Goal: Information Seeking & Learning: Learn about a topic

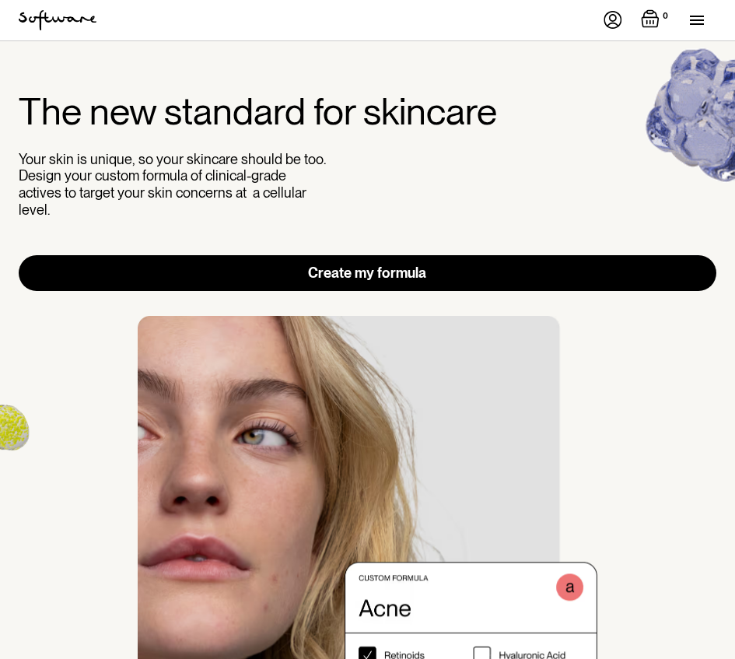
scroll to position [4477, 0]
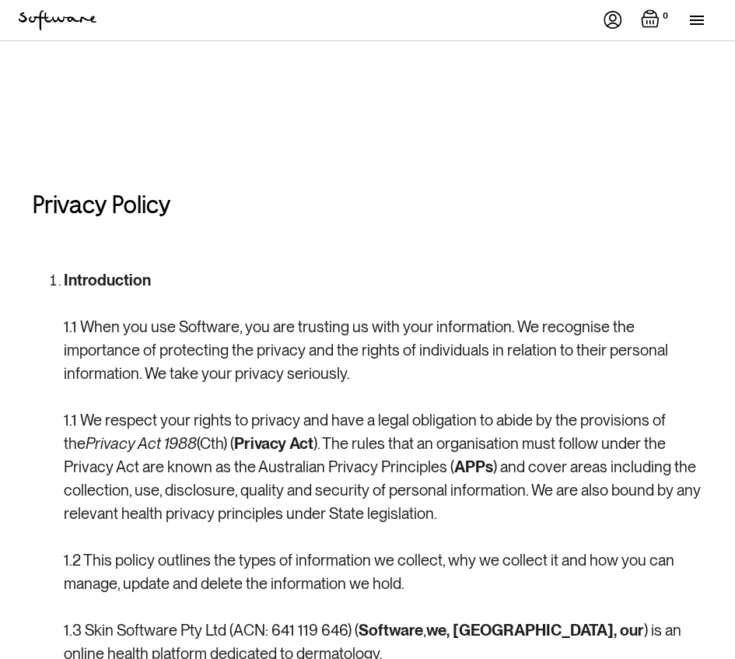
click at [299, 333] on p "Introduction 1.1 When you use Software, you are trusting us with your informati…" at bounding box center [383, 489] width 638 height 443
click at [240, 443] on p "Introduction 1.1 When you use Software, you are trusting us with your informati…" at bounding box center [383, 489] width 638 height 443
click at [191, 446] on p "Introduction 1.1 When you use Software, you are trusting us with your informati…" at bounding box center [383, 489] width 638 height 443
click at [382, 435] on p "Introduction 1.1 When you use Software, you are trusting us with your informati…" at bounding box center [383, 489] width 638 height 443
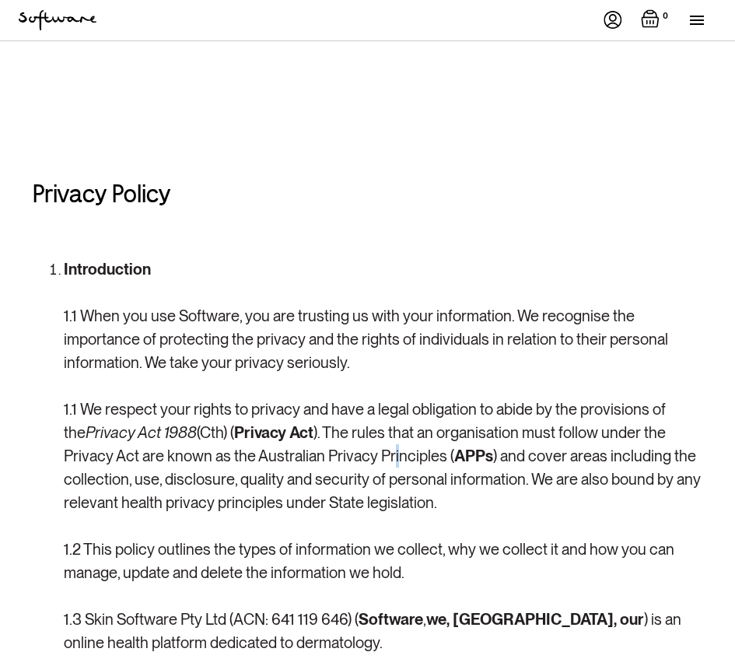
click at [341, 446] on p "Introduction 1.1 When you use Software, you are trusting us with your informati…" at bounding box center [383, 478] width 638 height 443
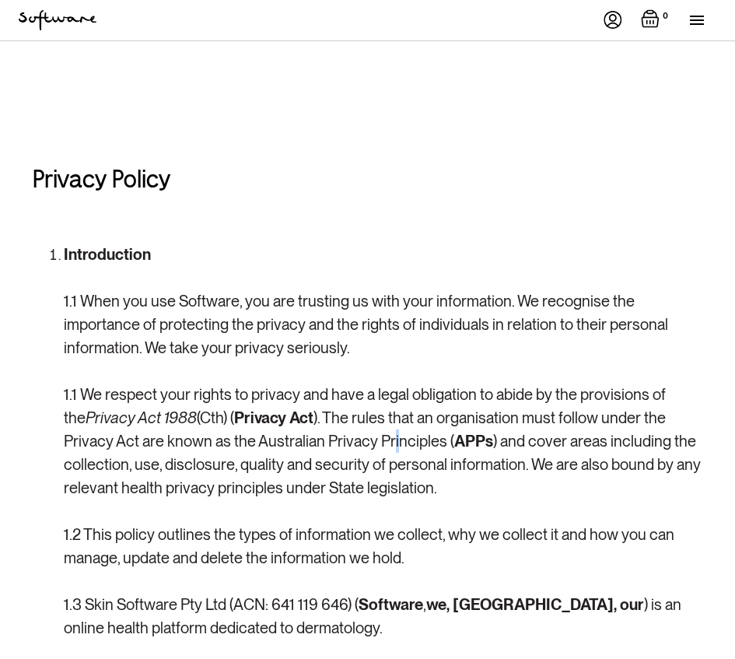
scroll to position [35, 0]
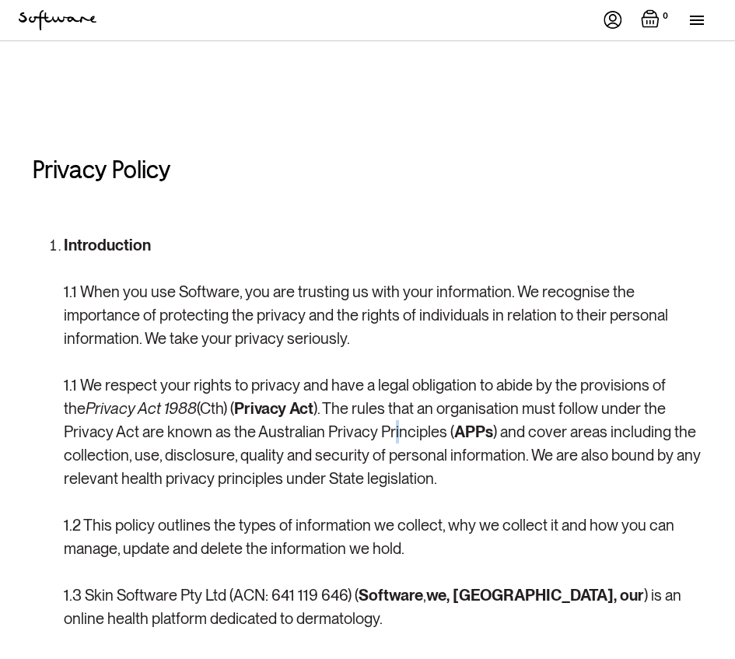
click at [337, 590] on p "Introduction 1.1 When you use Software, you are trusting us with your informati…" at bounding box center [383, 454] width 638 height 443
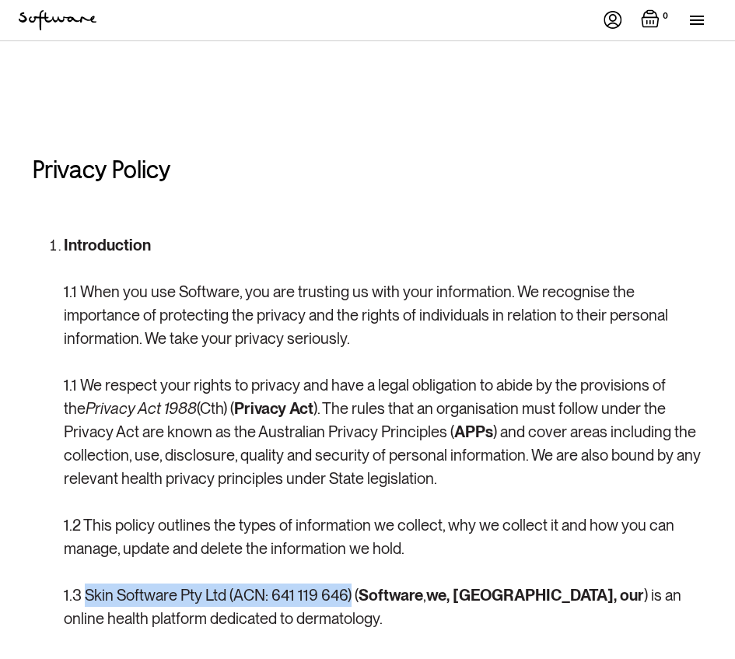
drag, startPoint x: 87, startPoint y: 596, endPoint x: 351, endPoint y: 596, distance: 263.6
click at [350, 596] on p "Introduction 1.1 When you use Software, you are trusting us with your informati…" at bounding box center [383, 454] width 638 height 443
copy p "Skin Software Pty Ltd (ACN: 641 119 646)"
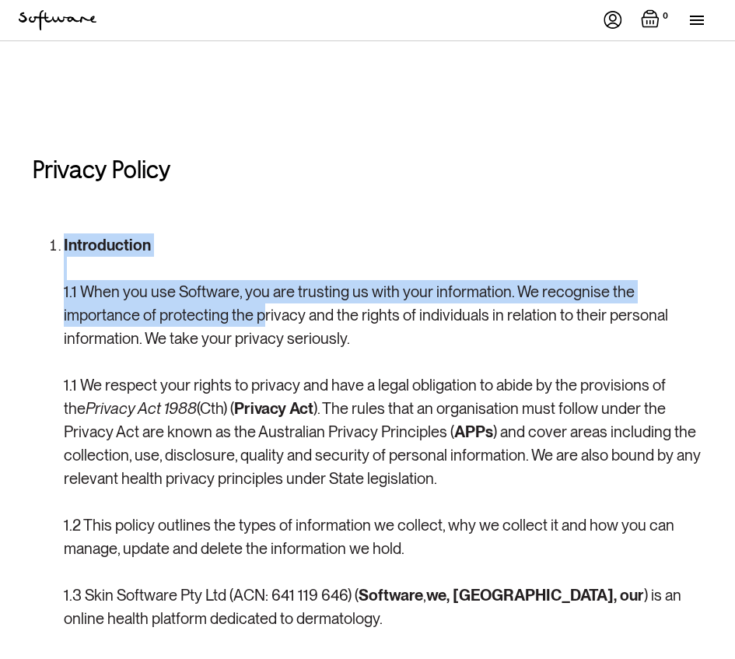
drag, startPoint x: 330, startPoint y: 189, endPoint x: 254, endPoint y: 332, distance: 162.1
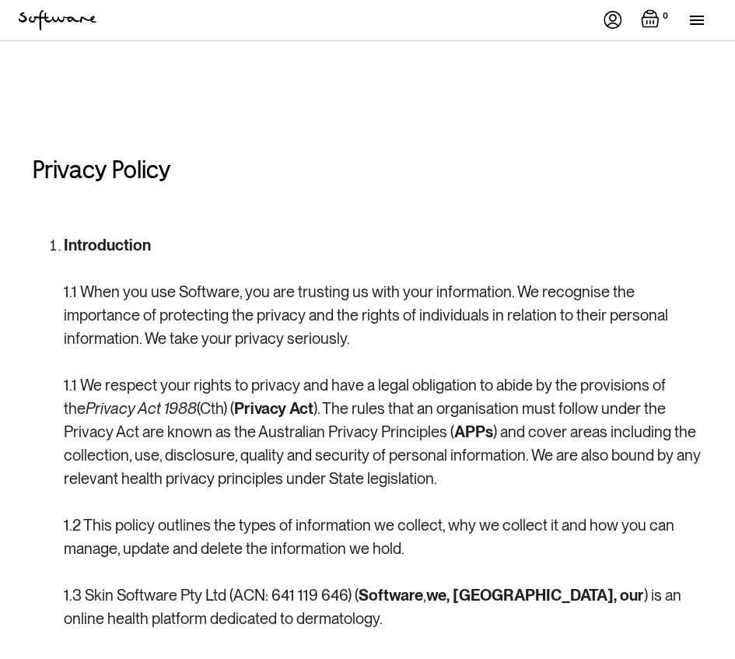
drag, startPoint x: 254, startPoint y: 332, endPoint x: 246, endPoint y: 285, distance: 48.1
click at [250, 329] on p "Introduction 1.1 When you use Software, you are trusting us with your informati…" at bounding box center [383, 454] width 638 height 443
